Goal: Information Seeking & Learning: Learn about a topic

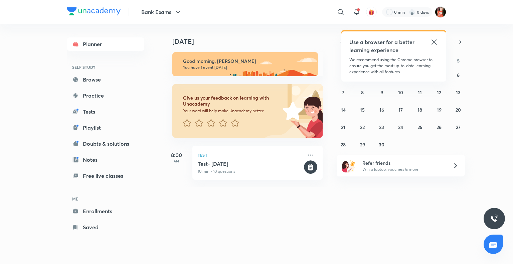
click at [475, 64] on div "[DATE] Good morning, [PERSON_NAME] You have 1 event [DATE] Give us your feedbac…" at bounding box center [337, 105] width 348 height 163
click at [434, 41] on icon at bounding box center [434, 42] width 8 height 8
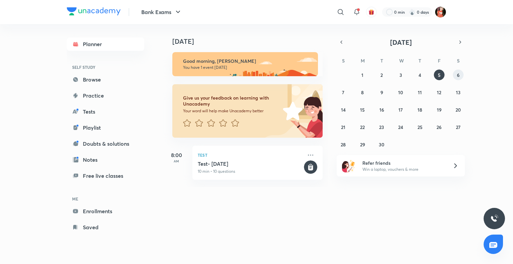
click at [455, 76] on button "6" at bounding box center [457, 74] width 11 height 11
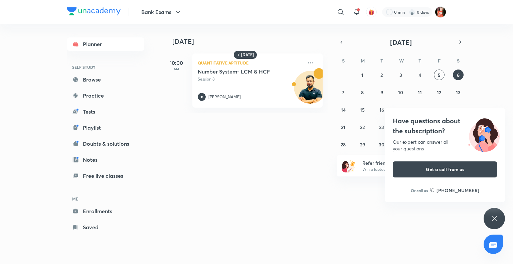
click at [496, 223] on div "Have questions about the subscription? Our expert can answer all your questions…" at bounding box center [493, 218] width 21 height 21
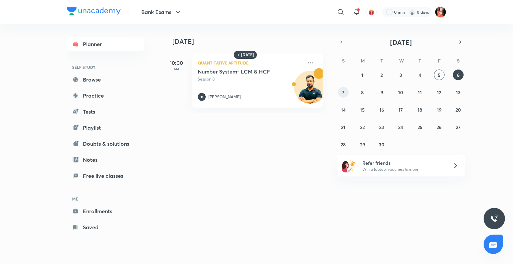
click at [347, 95] on div "31 1 2 3 4 5 6 7 8 9 10 11 12 13 14 15 16 17 18 19 20 21 22 23 24 25 26 27 28 2…" at bounding box center [400, 109] width 128 height 80
click at [346, 95] on button "7" at bounding box center [343, 92] width 11 height 11
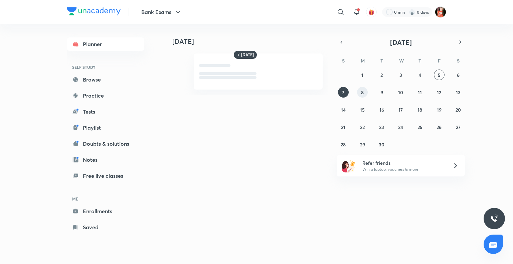
click at [359, 94] on button "8" at bounding box center [362, 92] width 11 height 11
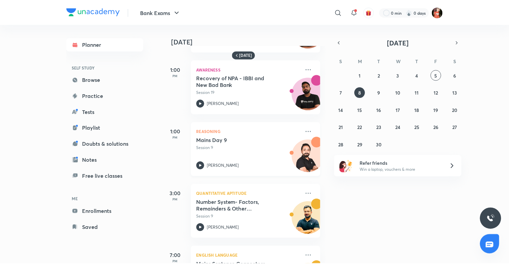
scroll to position [102, 0]
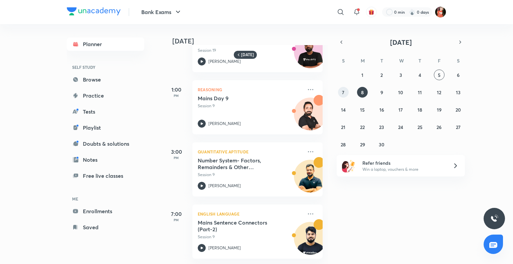
click at [342, 90] on abbr "7" at bounding box center [343, 92] width 2 height 6
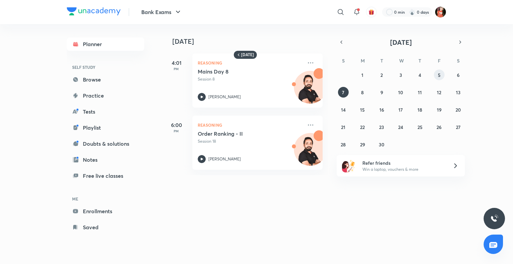
click at [437, 75] on abbr "5" at bounding box center [438, 75] width 3 height 6
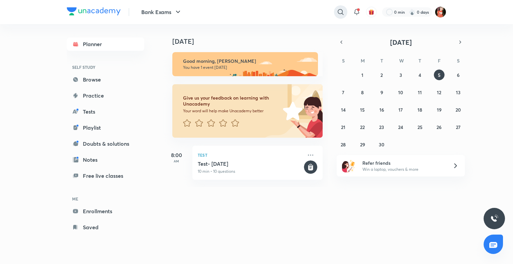
click at [344, 13] on icon at bounding box center [340, 12] width 8 height 8
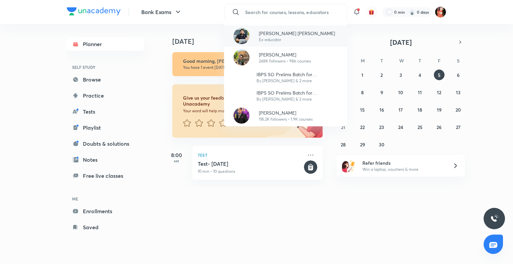
click at [260, 39] on p "Ex-educator" at bounding box center [297, 40] width 76 height 6
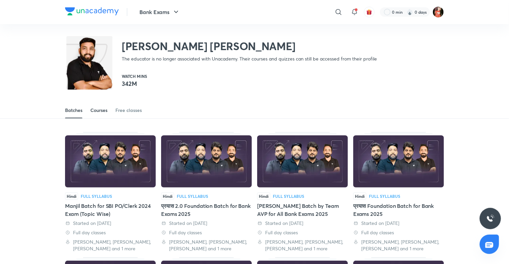
click at [104, 116] on link "Courses" at bounding box center [98, 110] width 17 height 16
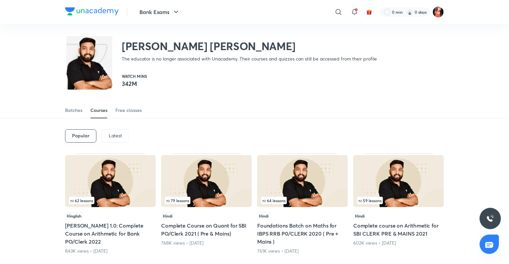
drag, startPoint x: 108, startPoint y: 132, endPoint x: 105, endPoint y: 137, distance: 5.5
click at [105, 136] on div "Latest" at bounding box center [115, 135] width 27 height 13
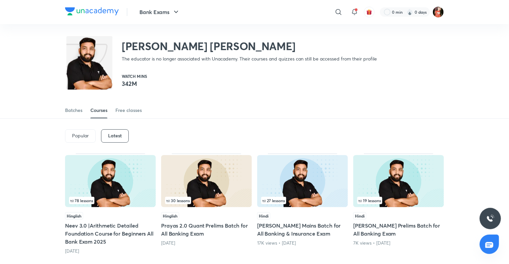
click at [130, 207] on div "78 lessons" at bounding box center [110, 181] width 91 height 53
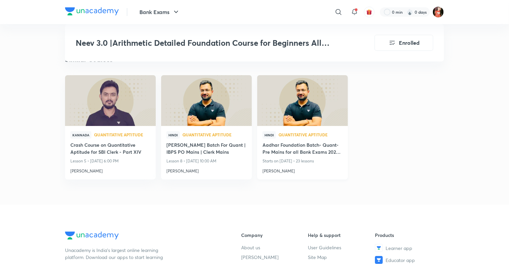
scroll to position [3804, 0]
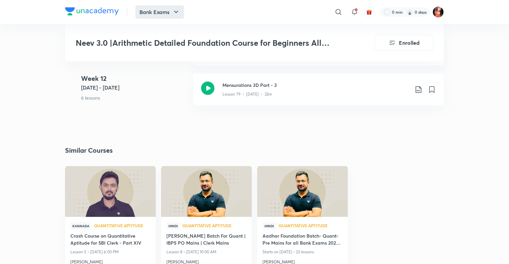
click at [140, 12] on button "Bank Exams" at bounding box center [159, 11] width 49 height 13
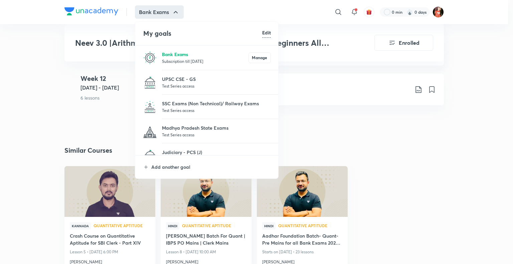
click at [175, 53] on p "Bank Exams" at bounding box center [205, 54] width 86 height 7
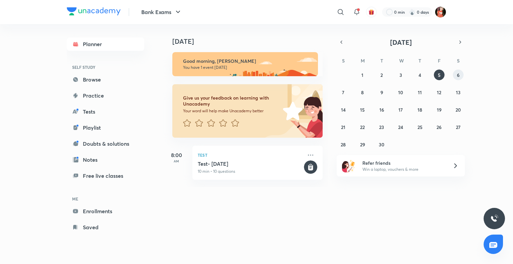
click at [460, 74] on button "6" at bounding box center [457, 74] width 11 height 11
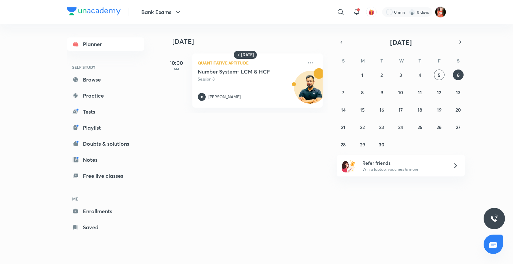
click at [349, 93] on div "31 1 2 3 4 5 6 7 8 9 10 11 12 13 14 15 16 17 18 19 20 21 22 23 24 25 26 27 28 2…" at bounding box center [400, 109] width 128 height 80
click at [346, 93] on button "7" at bounding box center [343, 92] width 11 height 11
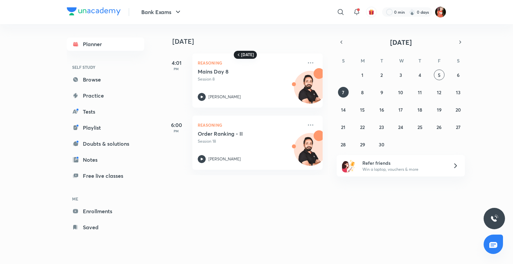
click at [240, 54] on icon at bounding box center [238, 54] width 5 height 5
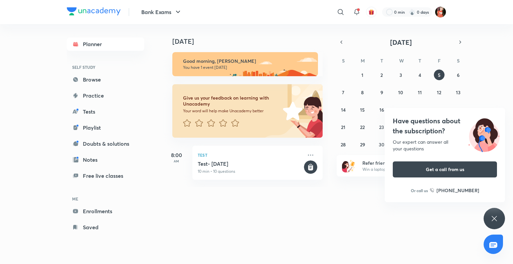
click at [500, 221] on div "Have questions about the subscription? Our expert can answer all your questions…" at bounding box center [493, 218] width 21 height 21
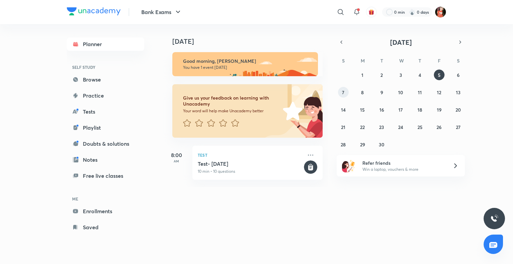
click at [343, 93] on abbr "7" at bounding box center [343, 92] width 2 height 6
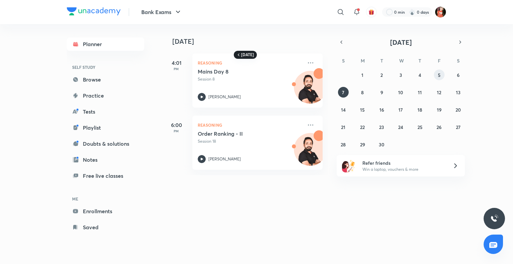
click at [439, 73] on abbr "5" at bounding box center [438, 75] width 3 height 6
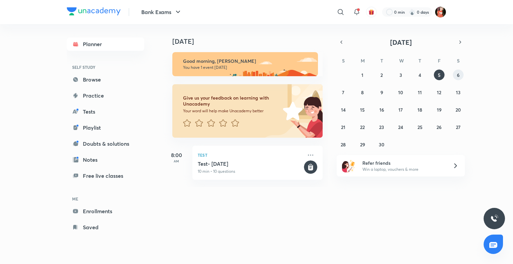
click at [452, 76] on button "6" at bounding box center [457, 74] width 11 height 11
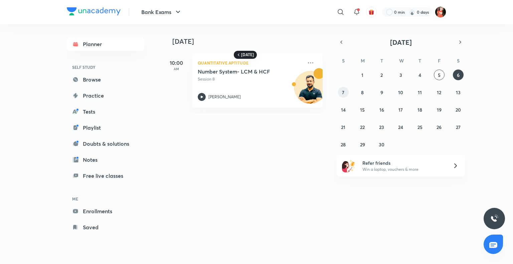
click at [341, 92] on button "7" at bounding box center [343, 92] width 11 height 11
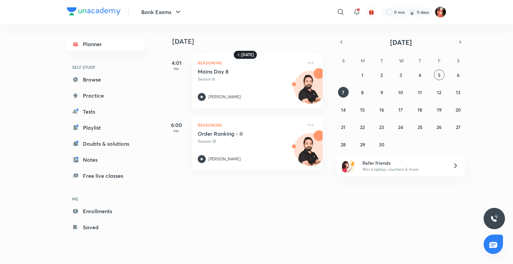
click at [512, 4] on header "Bank Exams ​ 0 min 0 days" at bounding box center [256, 12] width 513 height 24
